Goal: Find specific page/section: Find specific page/section

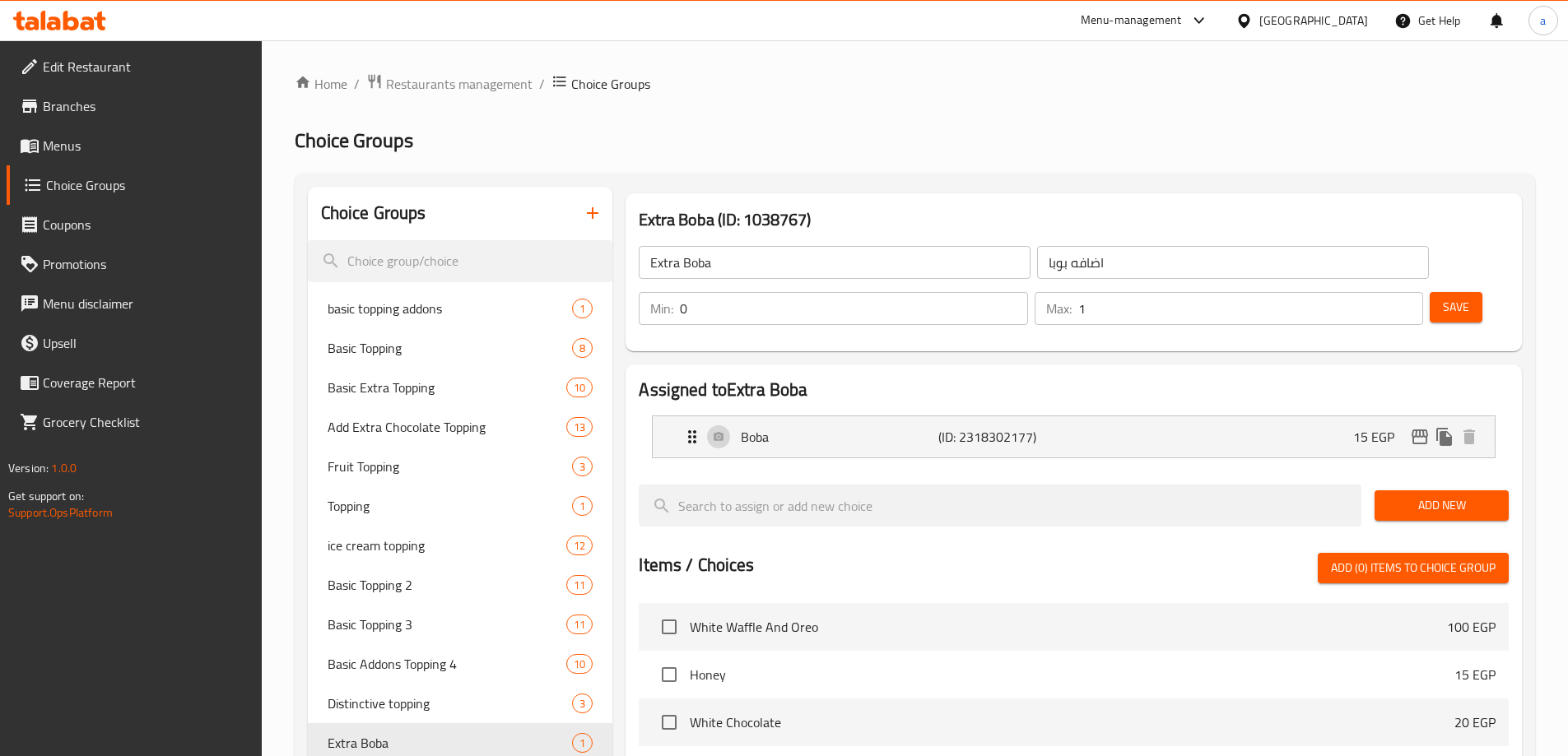
click at [1356, 25] on div "[GEOGRAPHIC_DATA]" at bounding box center [1313, 20] width 109 height 18
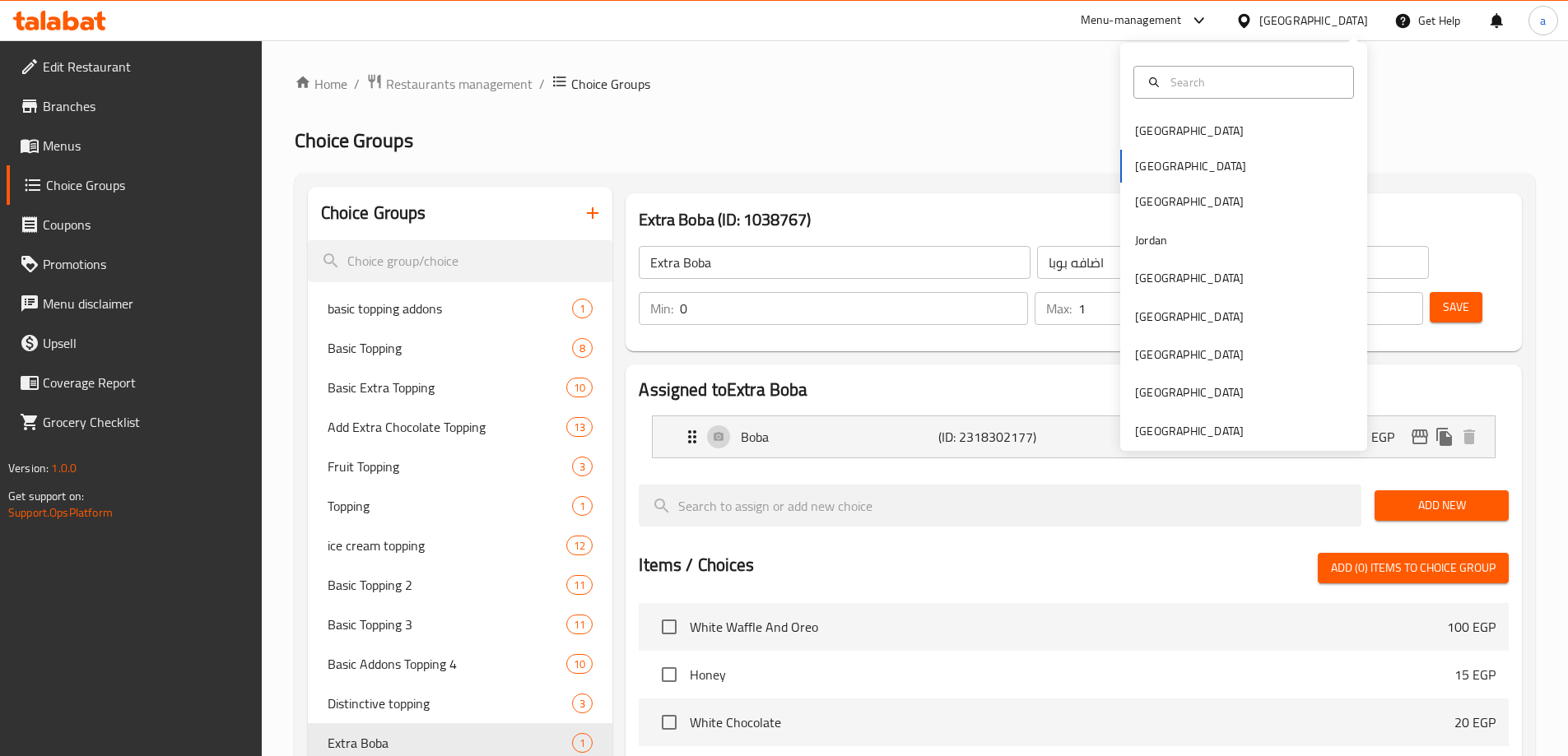
click at [1356, 25] on div "[GEOGRAPHIC_DATA]" at bounding box center [1313, 20] width 109 height 18
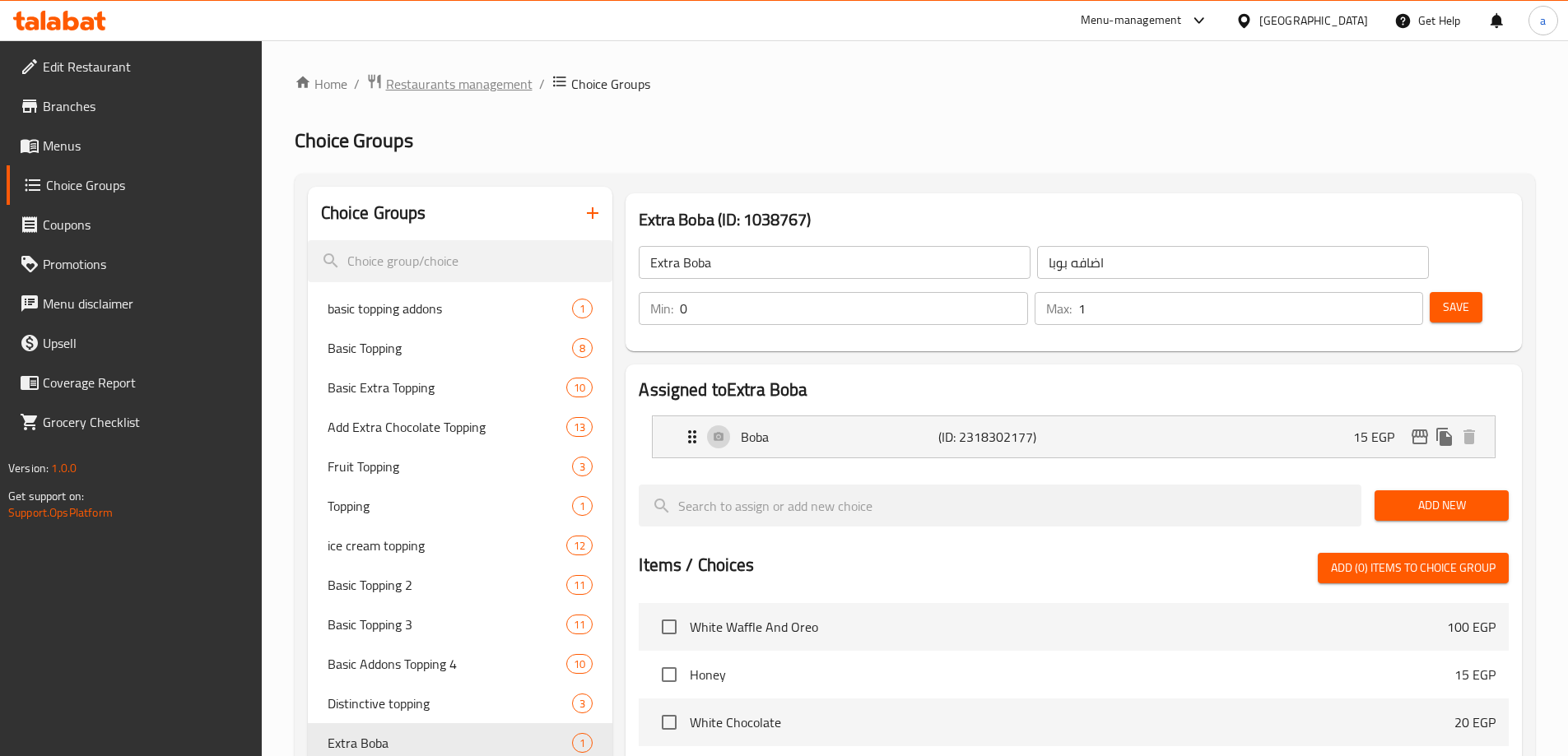
click at [473, 80] on span "Restaurants management" at bounding box center [459, 83] width 146 height 20
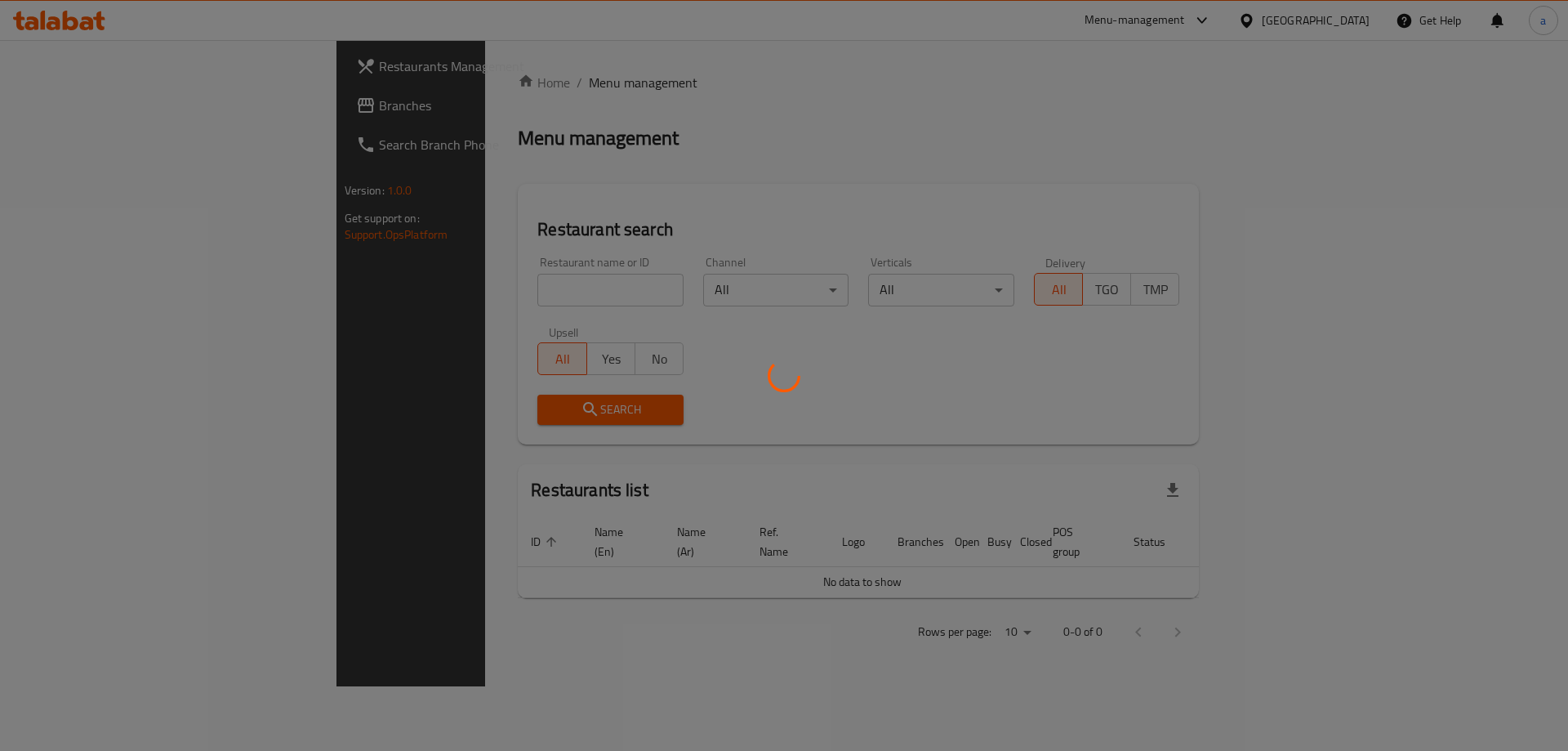
click at [213, 81] on div at bounding box center [784, 376] width 1568 height 751
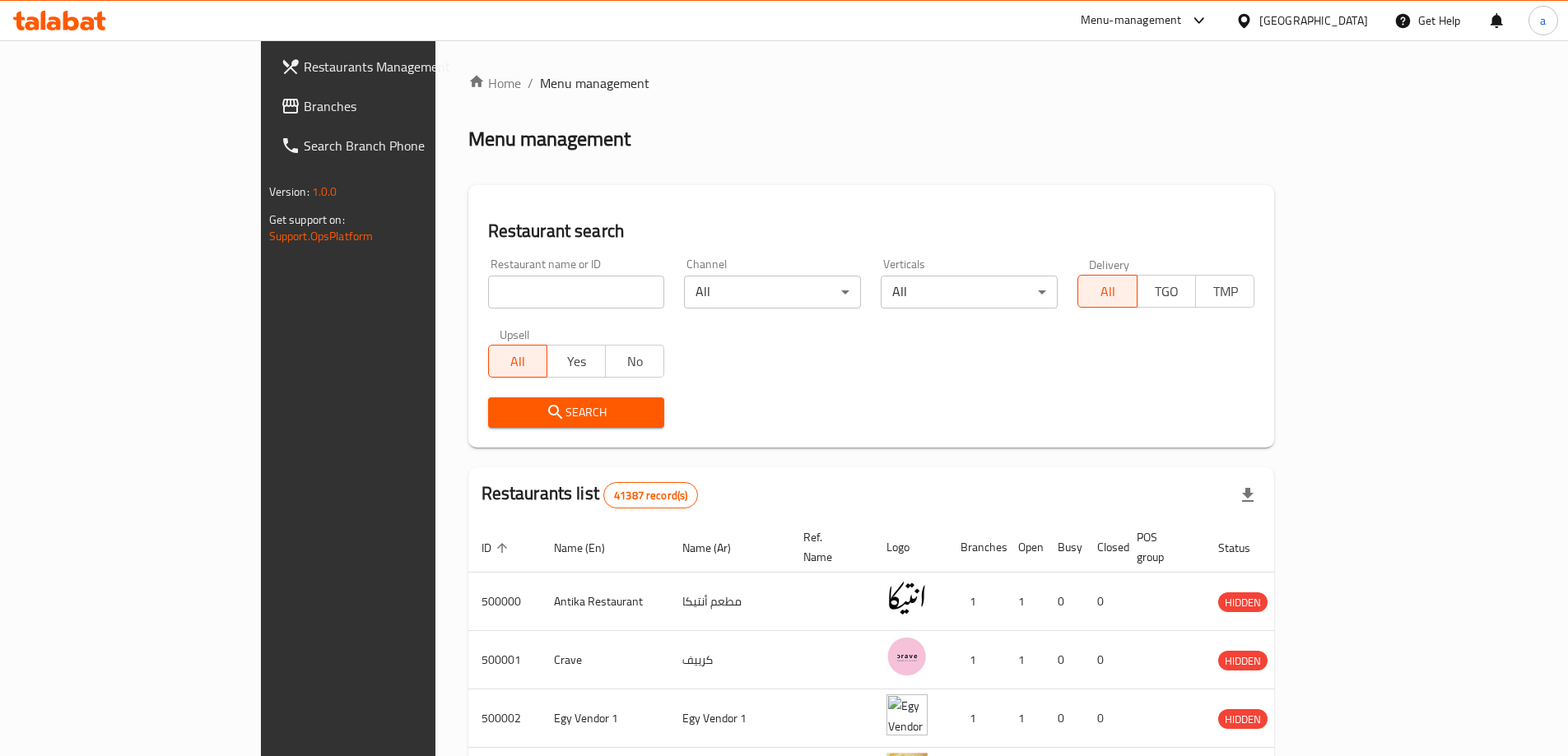
click at [205, 93] on div at bounding box center [784, 378] width 1568 height 756
click at [268, 93] on link "Branches" at bounding box center [395, 106] width 256 height 39
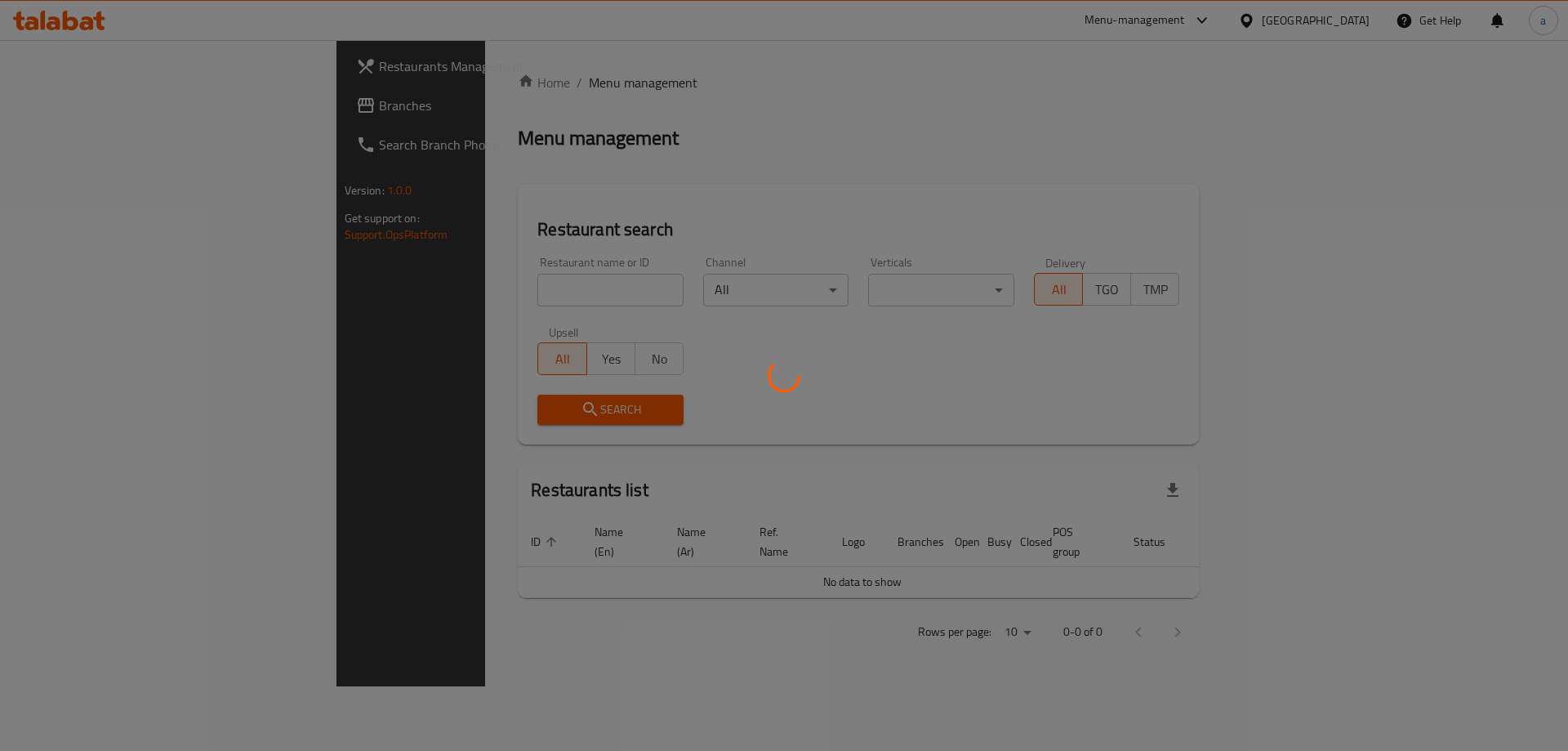
click at [109, 104] on div at bounding box center [784, 376] width 1568 height 751
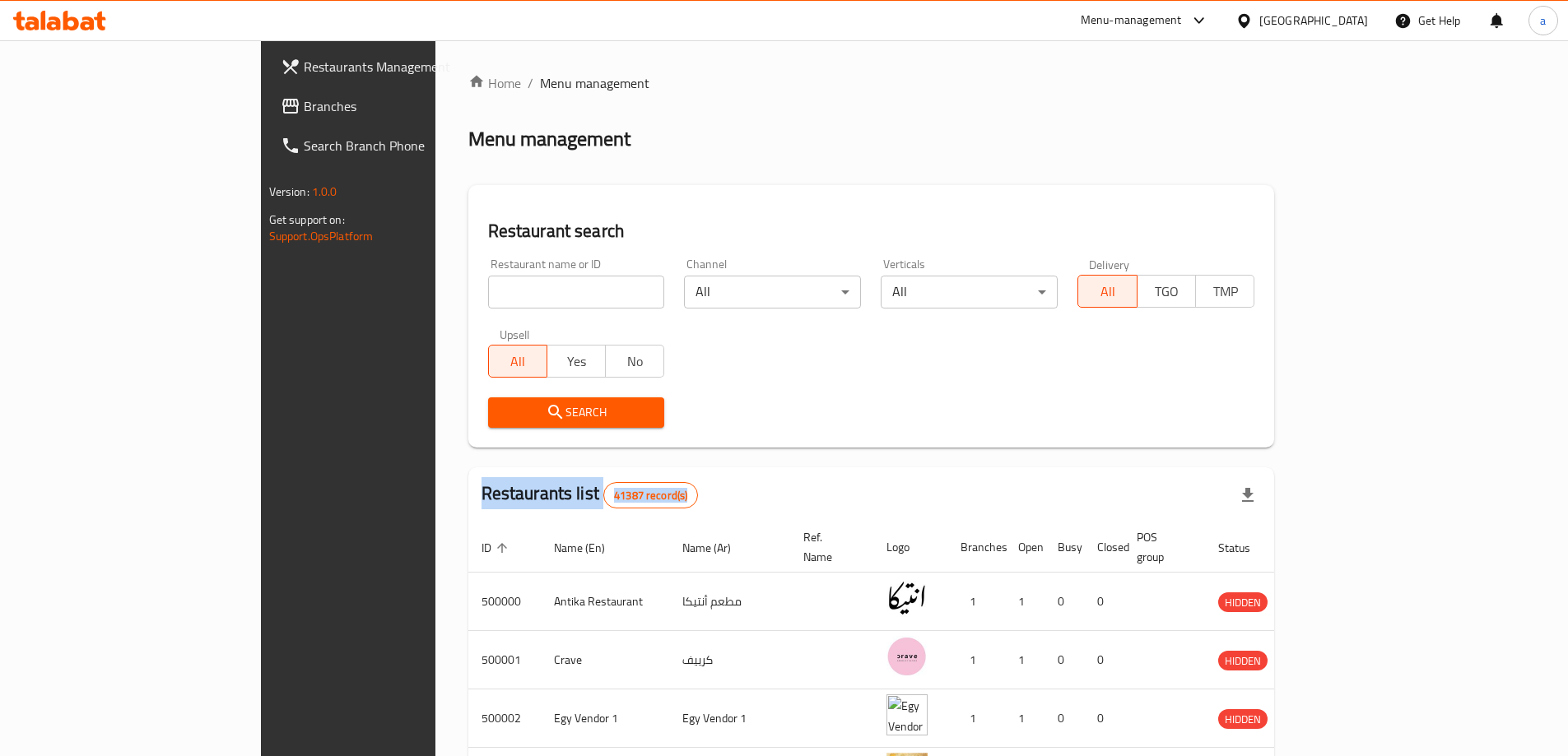
click at [303, 105] on span "Branches" at bounding box center [406, 106] width 206 height 20
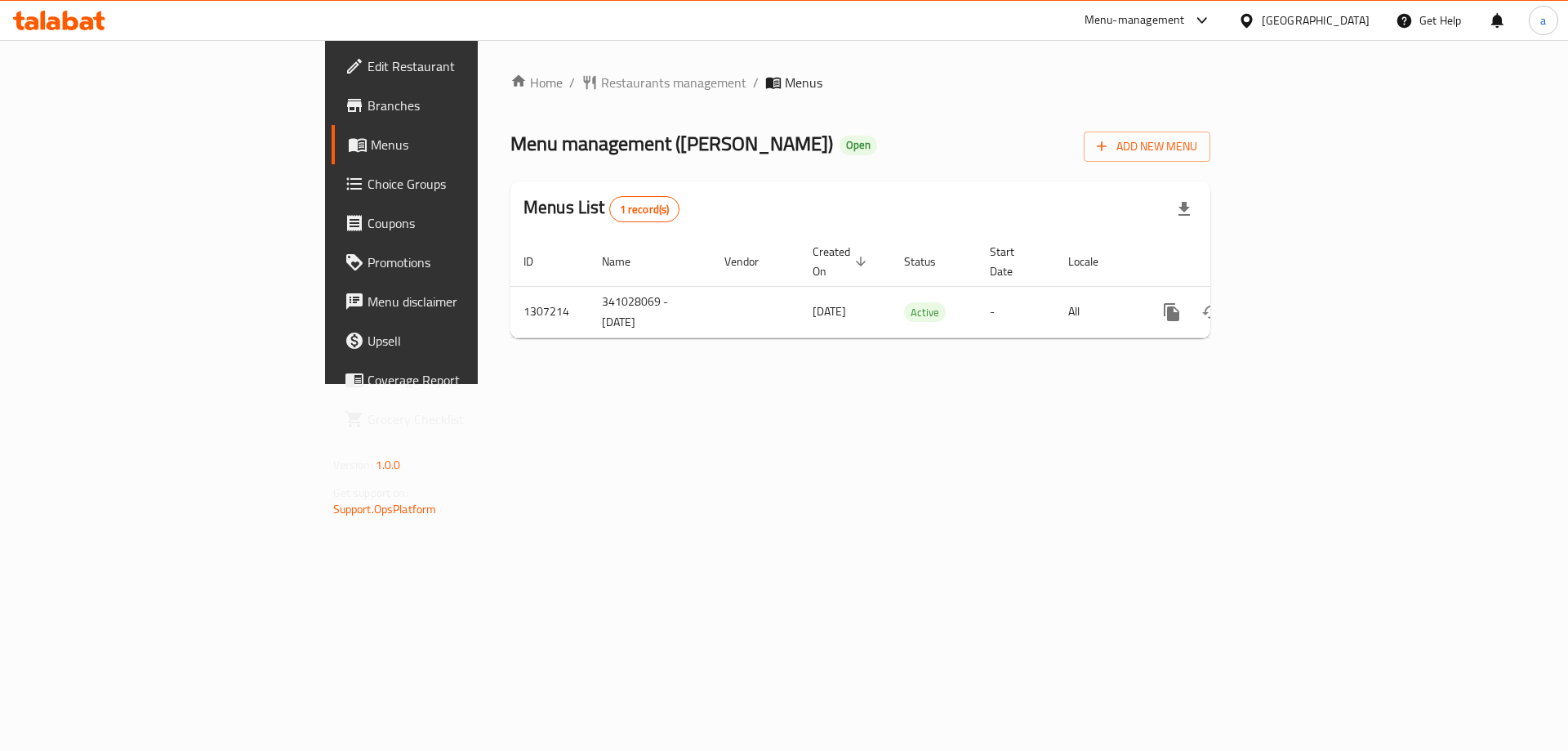
click at [368, 185] on span "Choice Groups" at bounding box center [471, 183] width 206 height 20
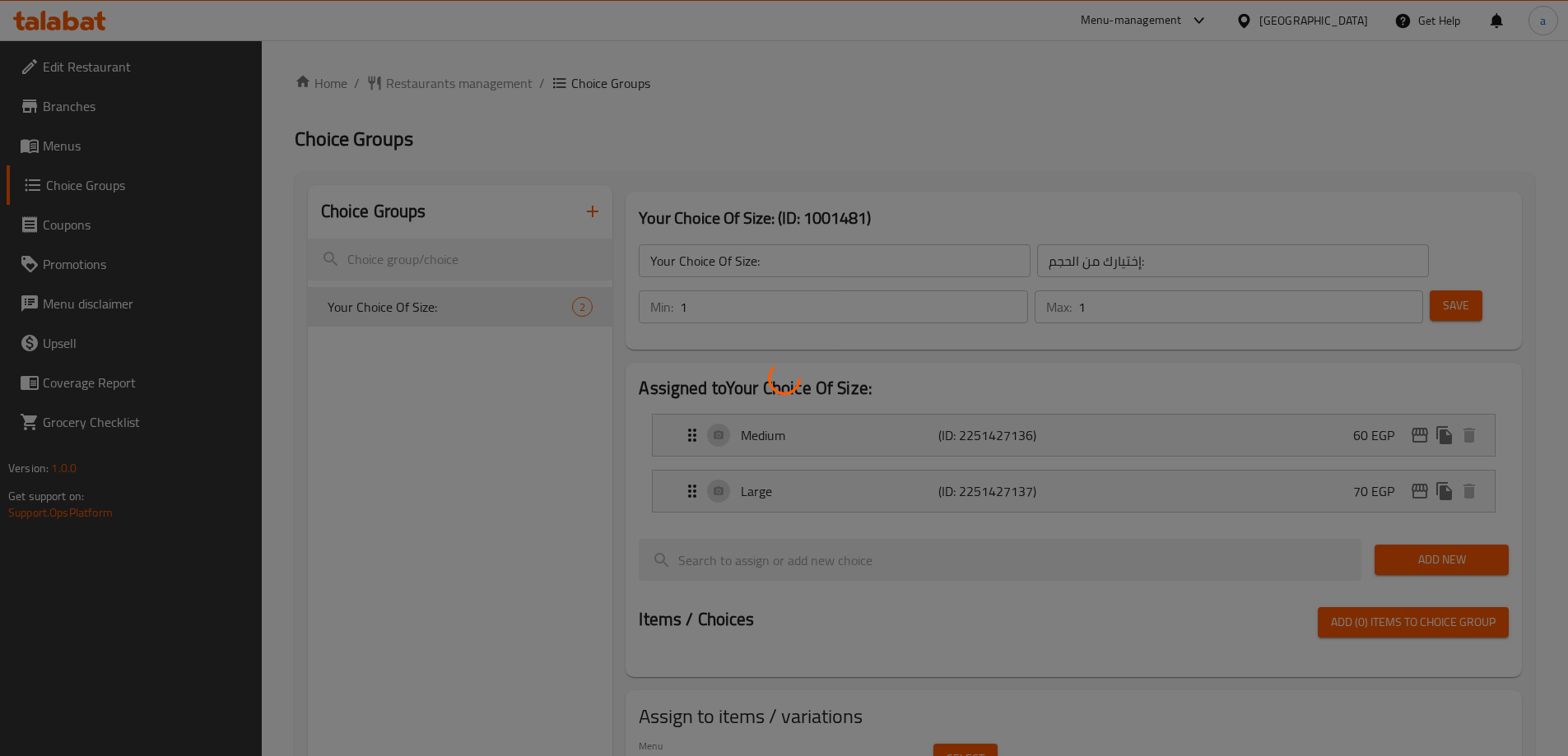
click at [848, 139] on div at bounding box center [784, 378] width 1568 height 756
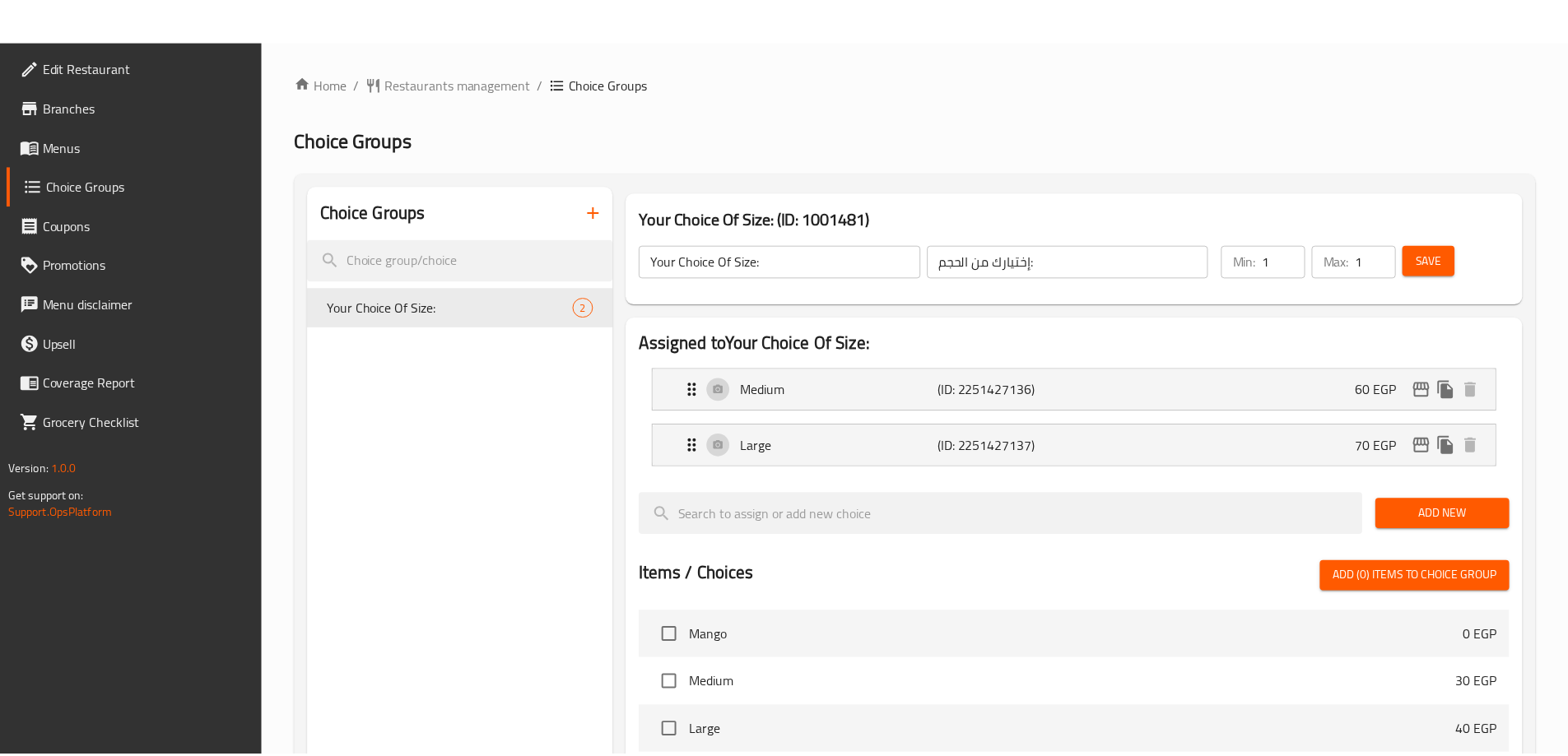
scroll to position [483, 0]
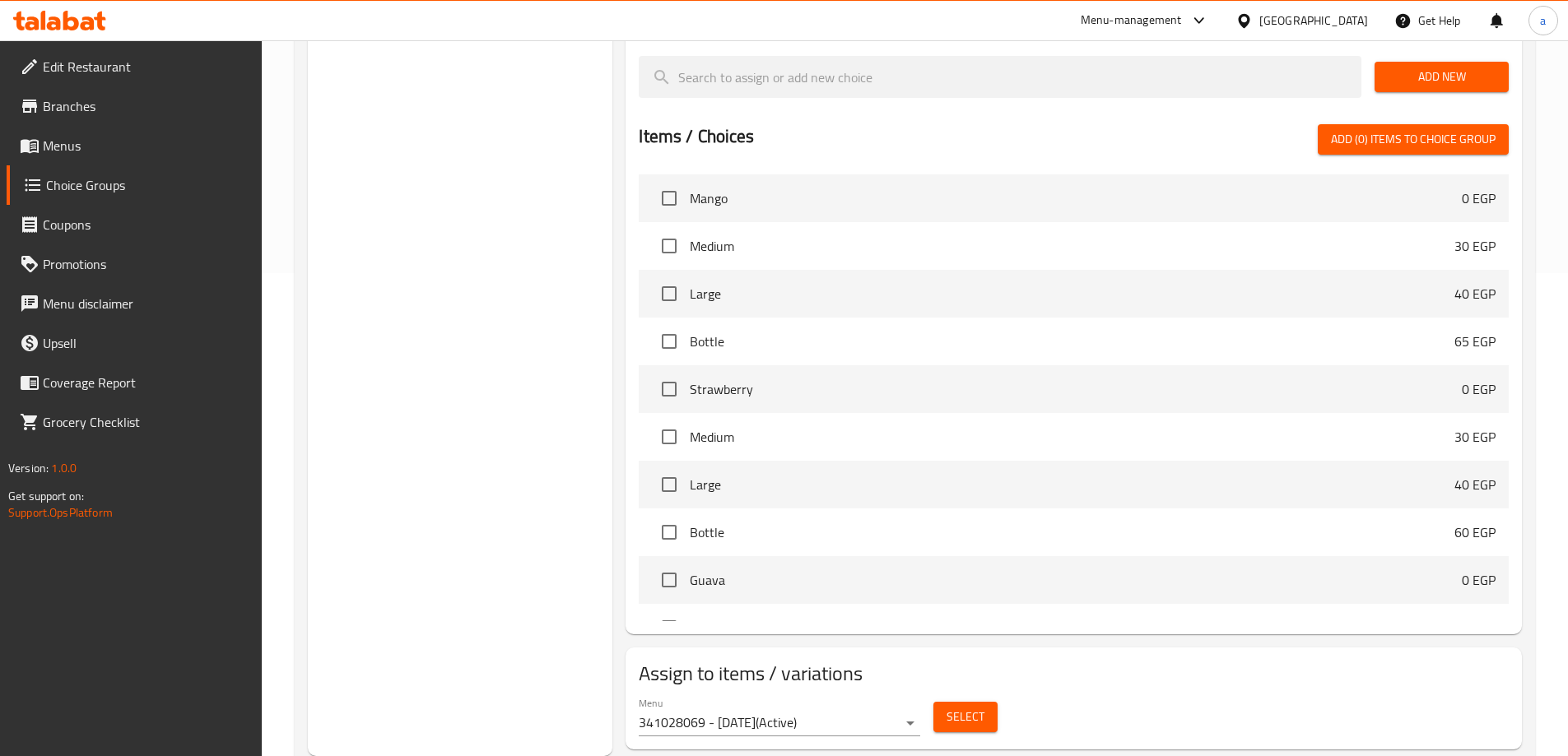
click at [609, 345] on div "Choice Groups Your Choice Of Size: 2" at bounding box center [461, 229] width 305 height 1054
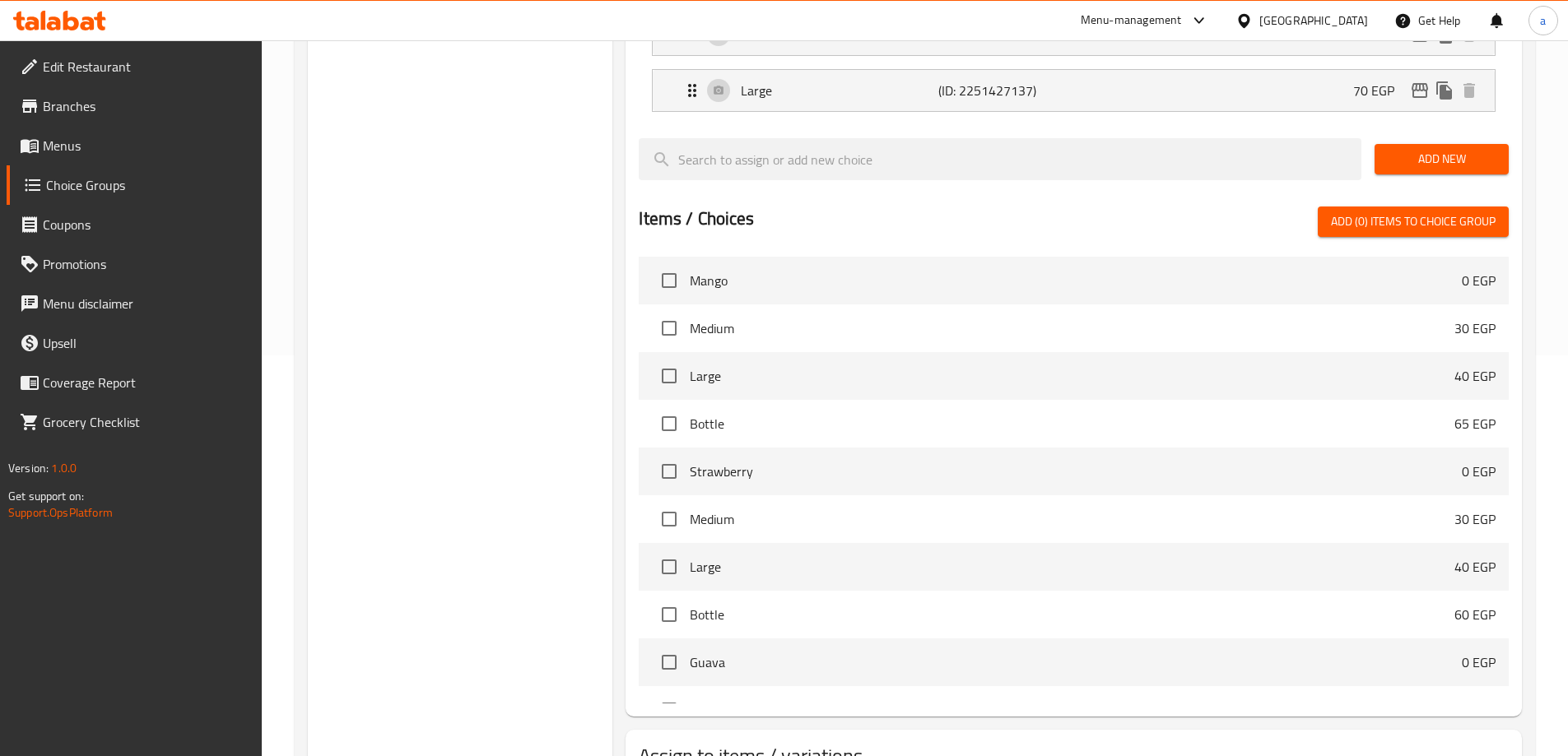
scroll to position [0, 0]
